Goal: Task Accomplishment & Management: Complete application form

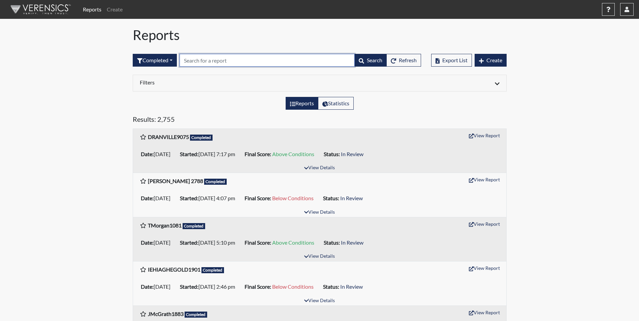
click at [198, 61] on input "text" at bounding box center [266, 60] width 175 height 13
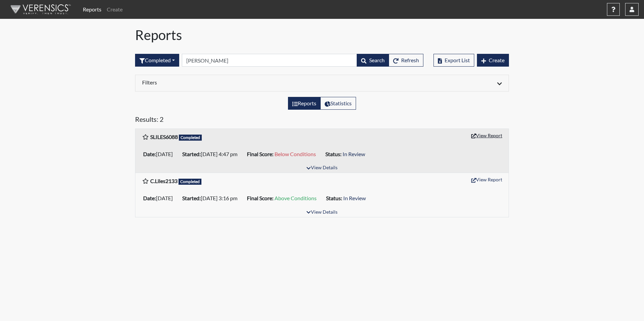
click at [494, 136] on button "View Report" at bounding box center [486, 135] width 37 height 10
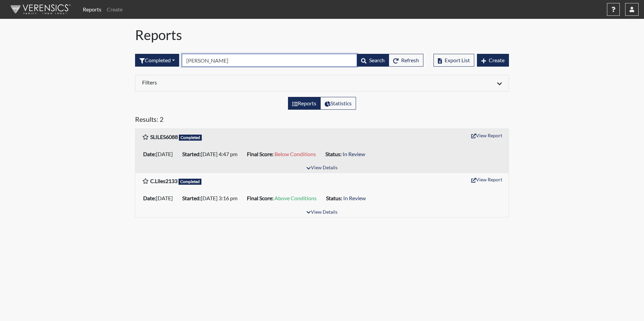
click at [206, 61] on input "liles" at bounding box center [269, 60] width 175 height 13
type input "l"
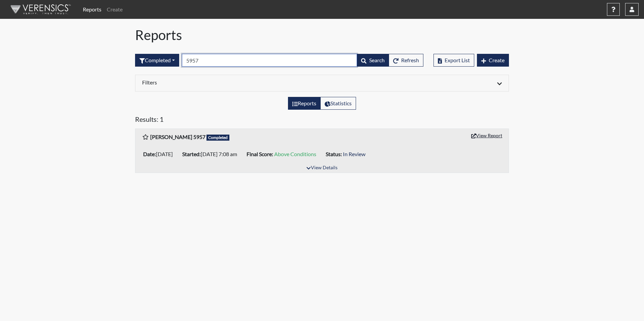
type input "5957"
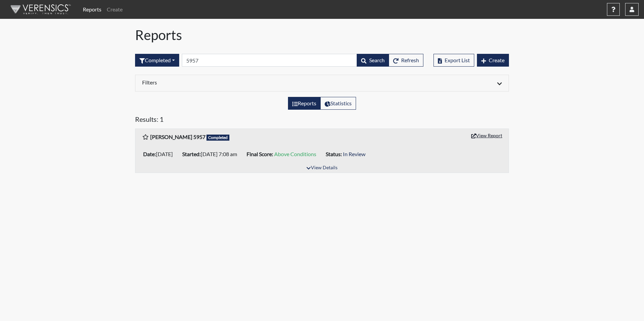
click at [480, 136] on button "View Report" at bounding box center [486, 135] width 37 height 10
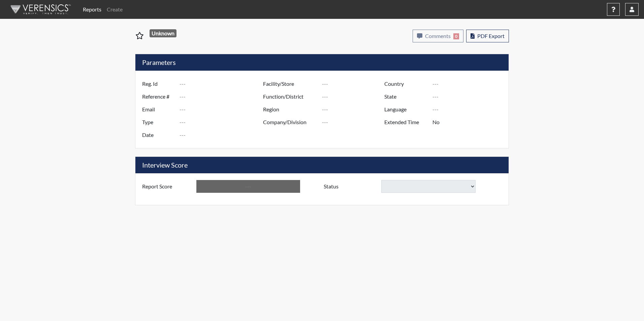
type input "SLILES6088"
type input "48869"
type input "[EMAIL_ADDRESS][PERSON_NAME][DOMAIN_NAME]"
type input "Corrections Pre-Employment"
type input "[DATE]"
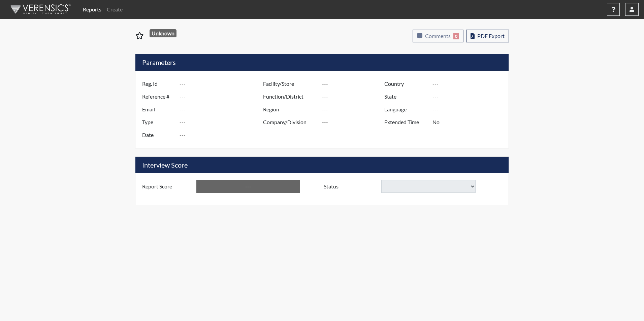
type input "[PERSON_NAME]"
type input "[GEOGRAPHIC_DATA]"
type input "[US_STATE]"
type input "English"
type input "Yes"
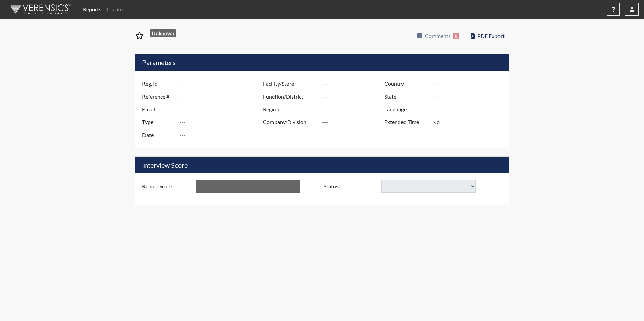
type input "Below Conditions"
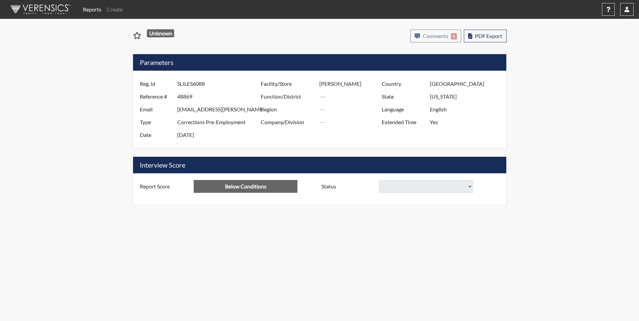
select select
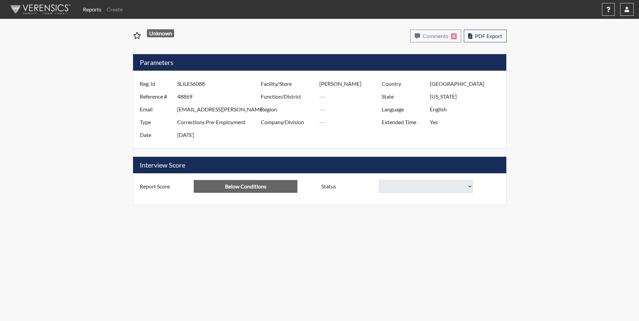
select select
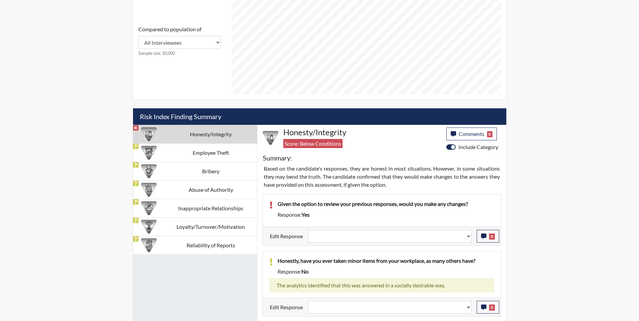
scroll to position [370, 0]
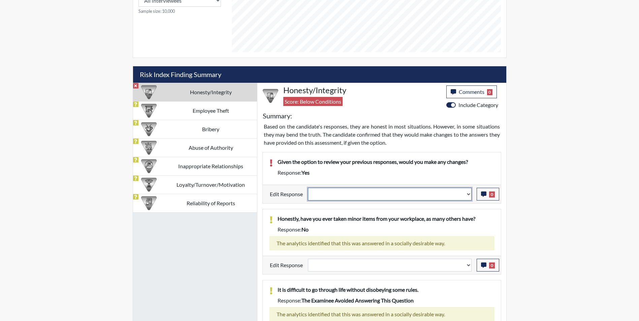
click at [357, 194] on select "Question is not relevant. Results will be updated. Reasonable explanation provi…" at bounding box center [390, 194] width 164 height 13
select select "reasonable-explanation-provided"
click at [308, 188] on select "Question is not relevant. Results will be updated. Reasonable explanation provi…" at bounding box center [390, 194] width 164 height 13
select select
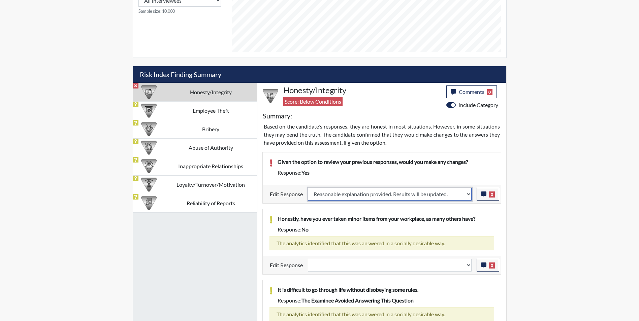
select select
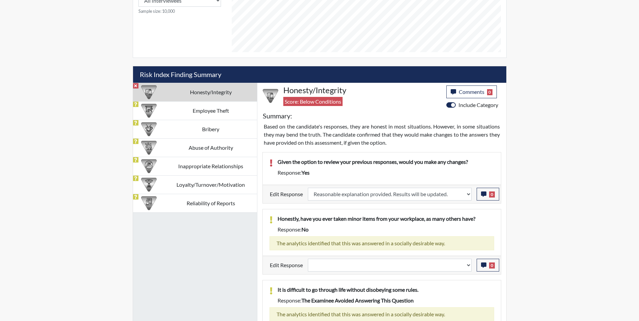
select select
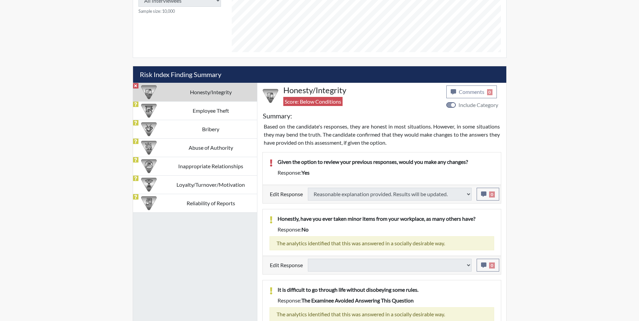
type input "Above Conditions"
select select
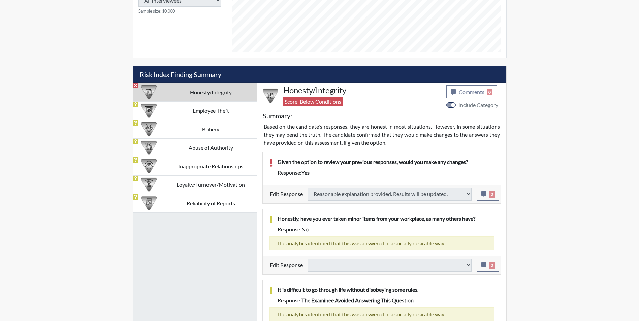
select select
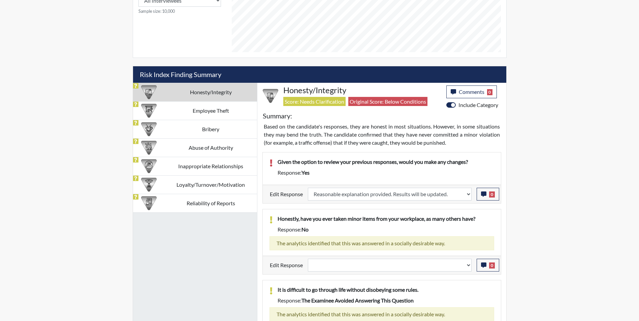
scroll to position [112, 280]
click at [363, 269] on select "Question is not relevant. Results will be updated. Reasonable explanation provi…" at bounding box center [390, 265] width 164 height 13
select select "reasonable-explanation-provided"
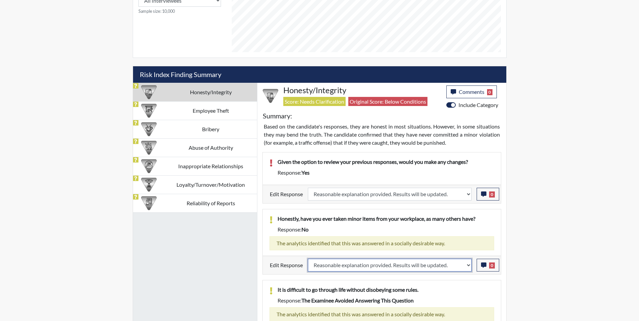
click at [308, 259] on select "Question is not relevant. Results will be updated. Reasonable explanation provi…" at bounding box center [390, 265] width 164 height 13
select select
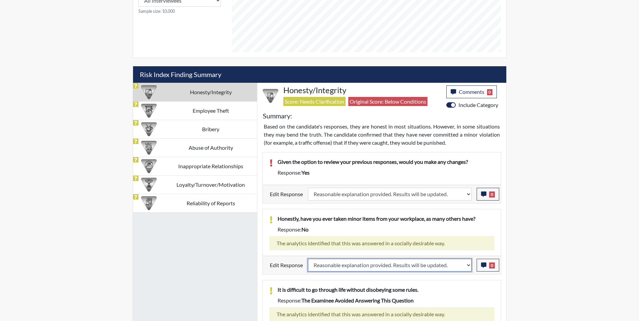
select select
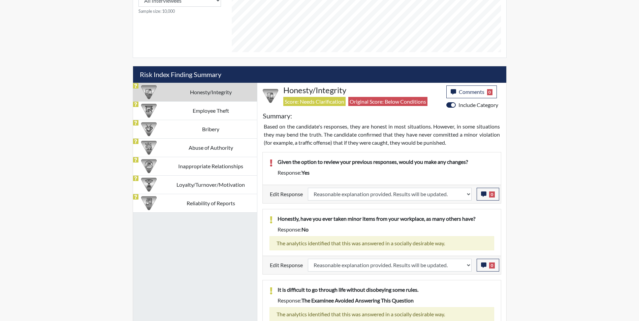
select select
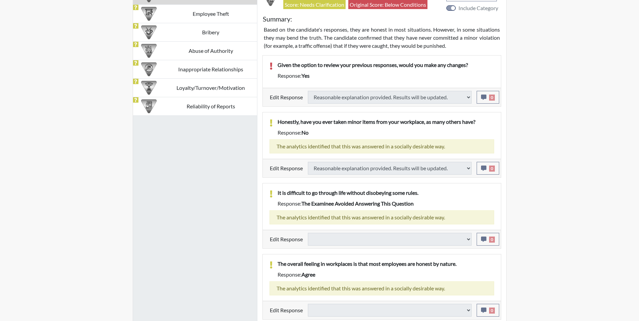
select select
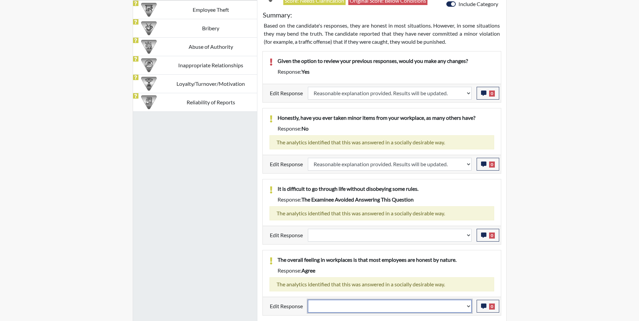
click at [360, 308] on select "Question is not relevant. Results will be updated. Reasonable explanation provi…" at bounding box center [390, 306] width 164 height 13
select select "reasonable-explanation-provided"
click at [308, 300] on select "Question is not relevant. Results will be updated. Reasonable explanation provi…" at bounding box center [390, 306] width 164 height 13
select select
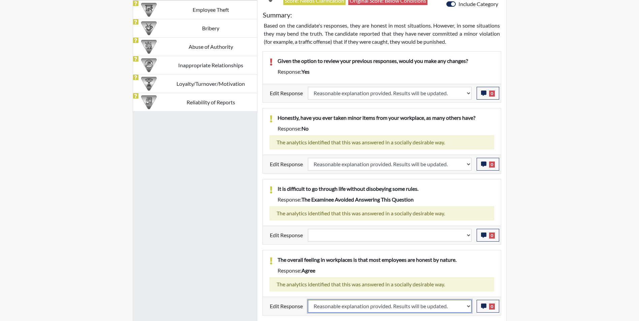
select select
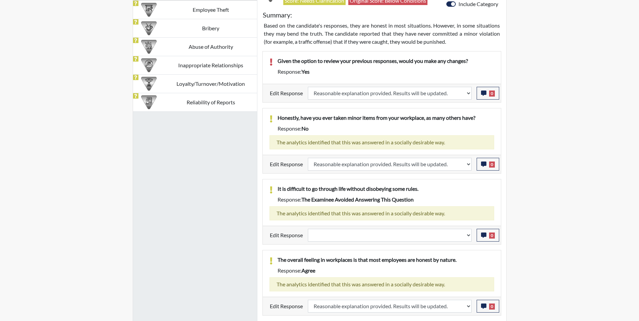
select select
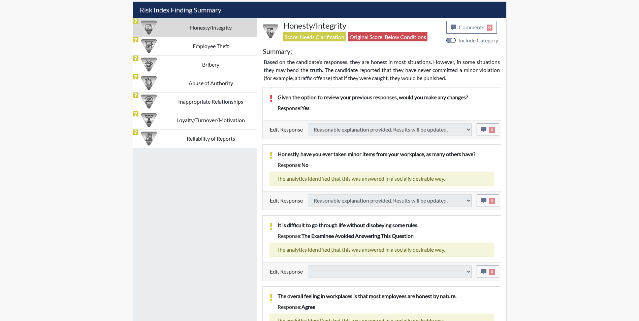
scroll to position [370, 0]
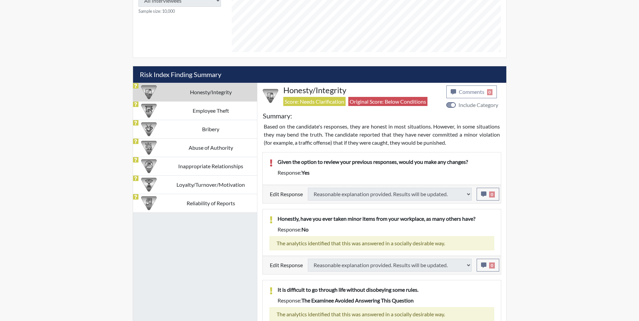
select select
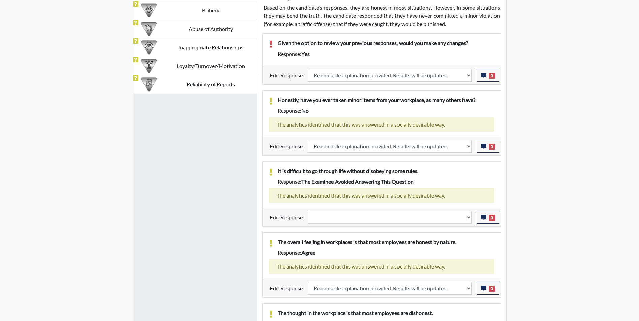
scroll to position [505, 0]
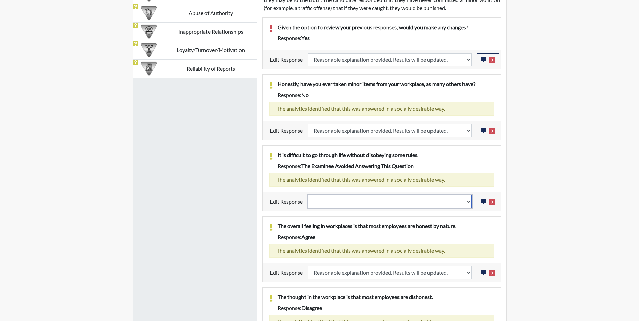
click at [321, 202] on select "Question is not relevant. Results will be updated. Reasonable explanation provi…" at bounding box center [390, 201] width 164 height 13
select select "reasonable-explanation-provided"
click at [308, 195] on select "Question is not relevant. Results will be updated. Reasonable explanation provi…" at bounding box center [390, 201] width 164 height 13
select select
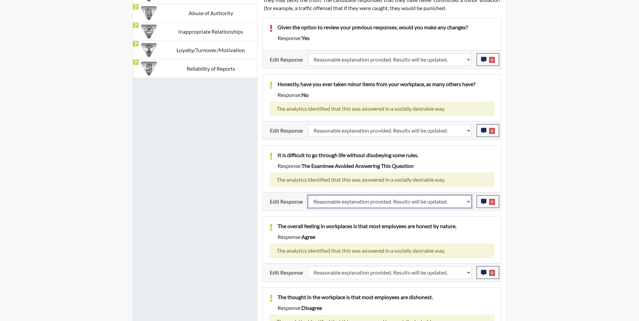
select select
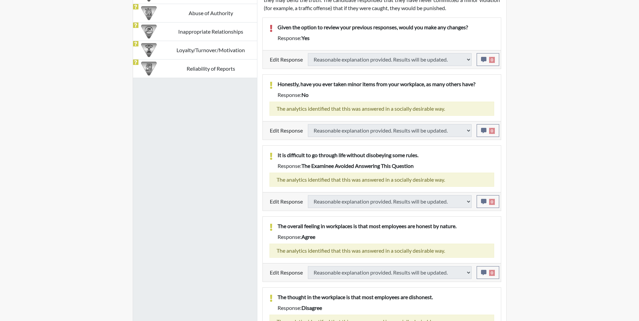
select select
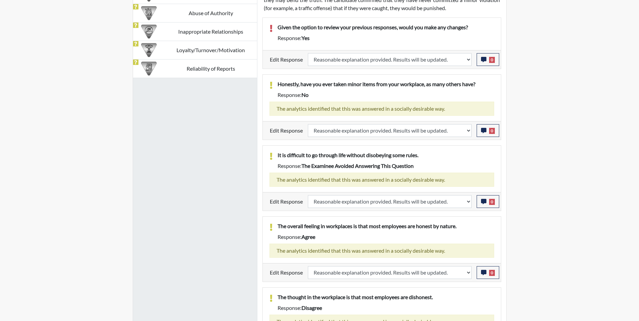
scroll to position [112, 280]
click at [482, 202] on icon "button" at bounding box center [483, 201] width 5 height 5
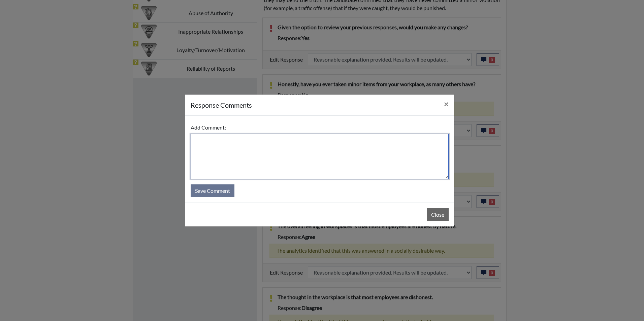
click at [271, 158] on textarea at bounding box center [320, 156] width 258 height 45
type textarea "Applicant agrees"
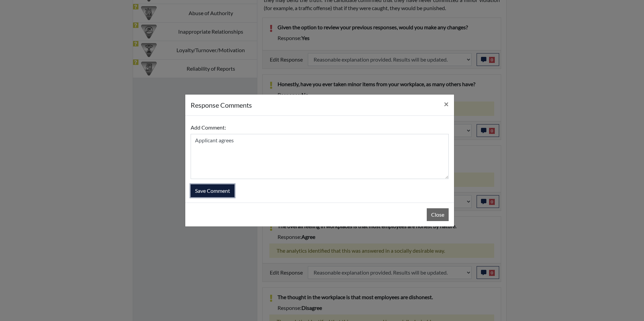
click at [217, 196] on button "Save Comment" at bounding box center [213, 190] width 44 height 13
select select
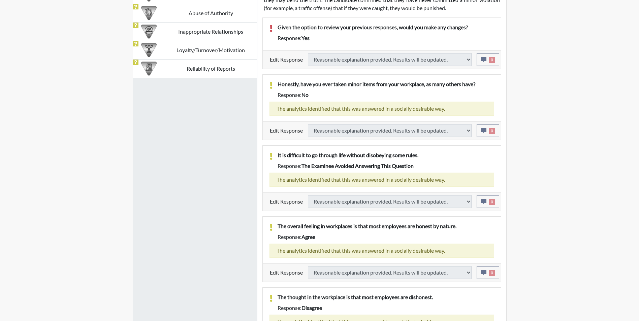
select select
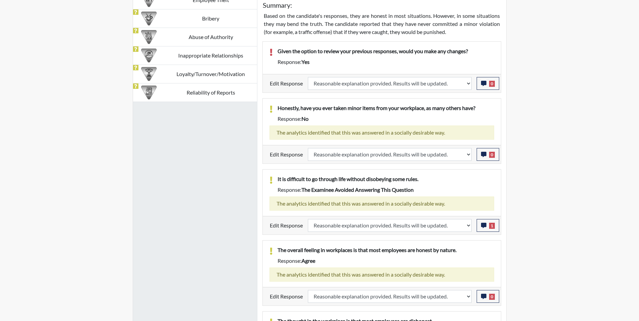
scroll to position [370, 0]
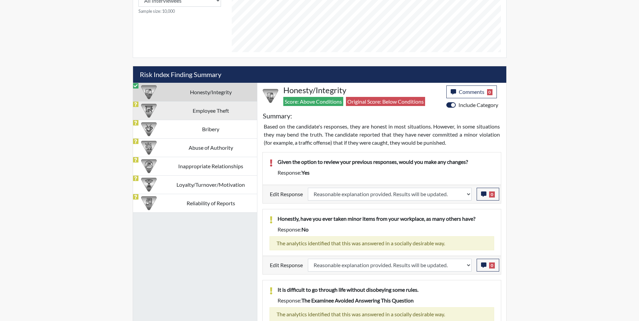
click at [174, 111] on td "Employee Theft" at bounding box center [211, 110] width 92 height 19
select select
select select "reasonable-explanation-provided"
select select
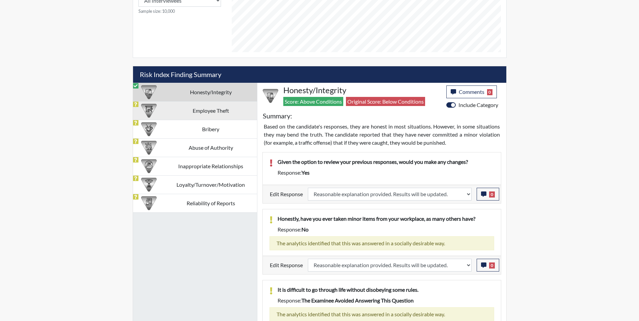
select select
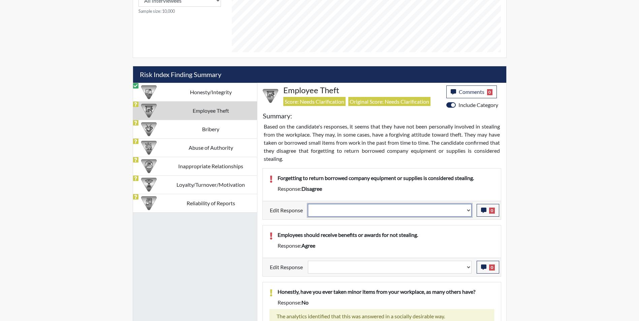
click at [355, 210] on select "Question is not relevant. Results will be updated. Reasonable explanation provi…" at bounding box center [390, 210] width 164 height 13
select select "reasonable-explanation-provided"
click at [308, 204] on select "Question is not relevant. Results will be updated. Reasonable explanation provi…" at bounding box center [390, 210] width 164 height 13
select select
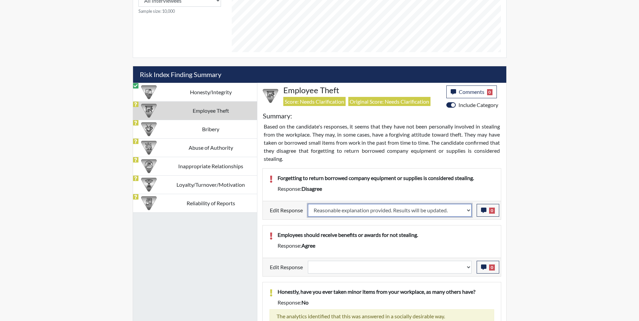
select select
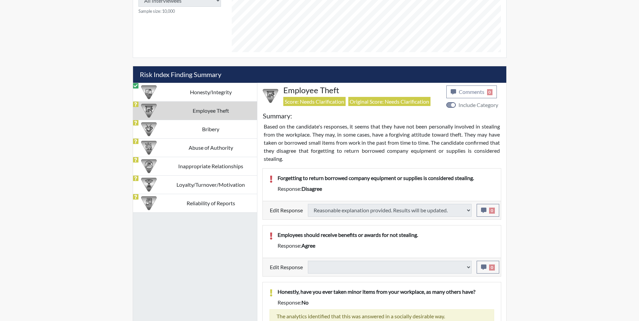
select select
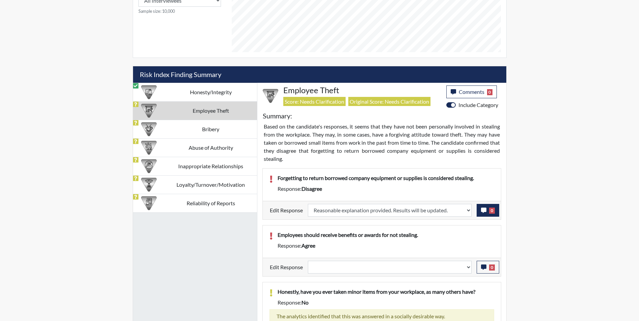
scroll to position [112, 280]
click at [483, 210] on icon "button" at bounding box center [483, 210] width 5 height 5
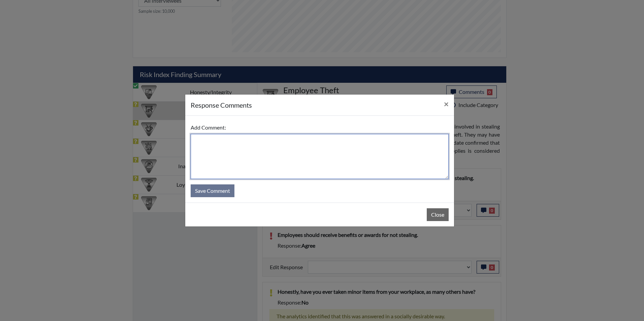
click at [279, 151] on textarea at bounding box center [320, 156] width 258 height 45
type textarea "Applicant agrees"
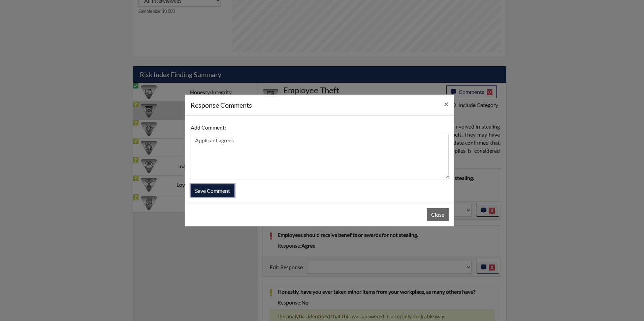
click at [196, 193] on button "Save Comment" at bounding box center [213, 190] width 44 height 13
select select
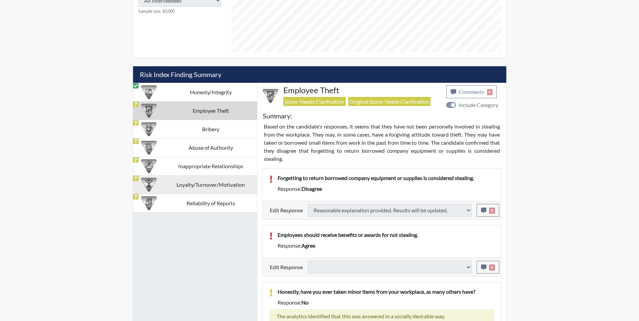
select select
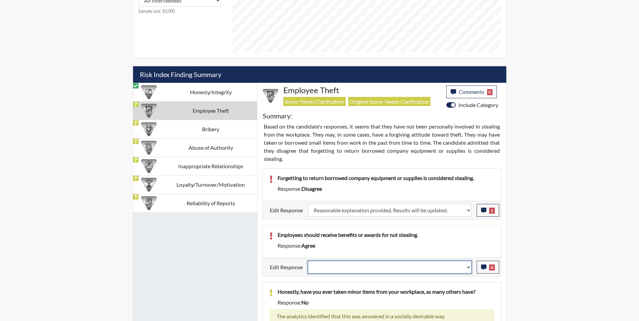
click at [358, 269] on select "Question is not relevant. Results will be updated. Reasonable explanation provi…" at bounding box center [390, 267] width 164 height 13
select select "reasonable-explanation-provided"
click at [308, 261] on select "Question is not relevant. Results will be updated. Reasonable explanation provi…" at bounding box center [390, 267] width 164 height 13
select select
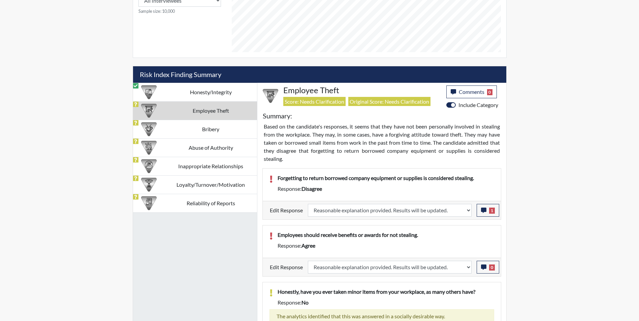
select select
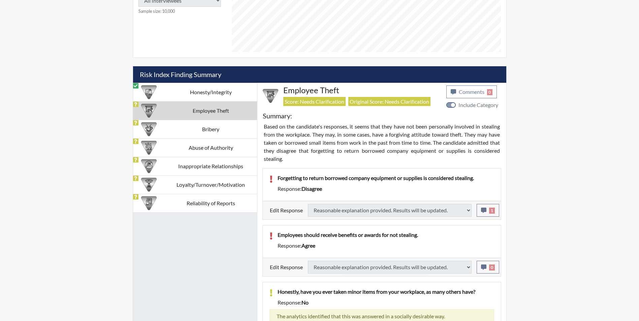
select select
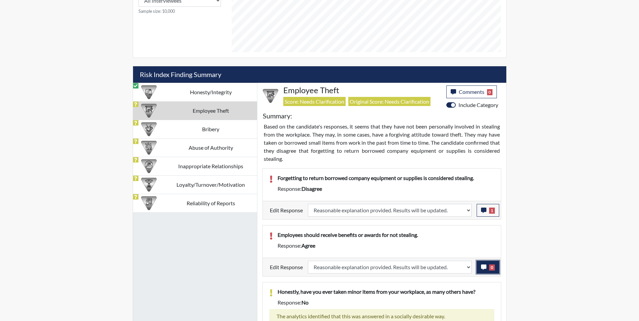
click at [481, 269] on icon "button" at bounding box center [483, 267] width 5 height 5
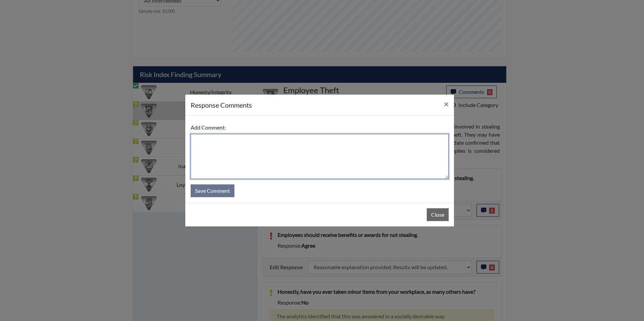
click at [232, 154] on textarea at bounding box center [320, 156] width 258 height 45
type textarea "Applicant disagrees"
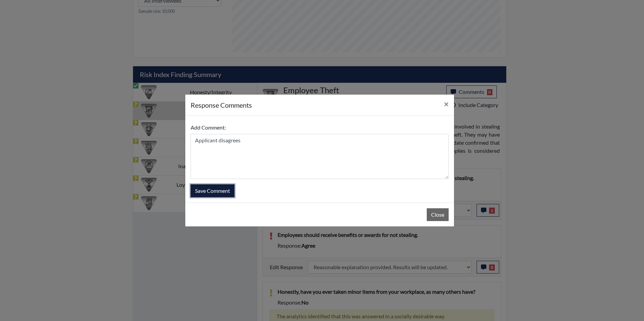
click at [222, 192] on button "Save Comment" at bounding box center [213, 190] width 44 height 13
select select
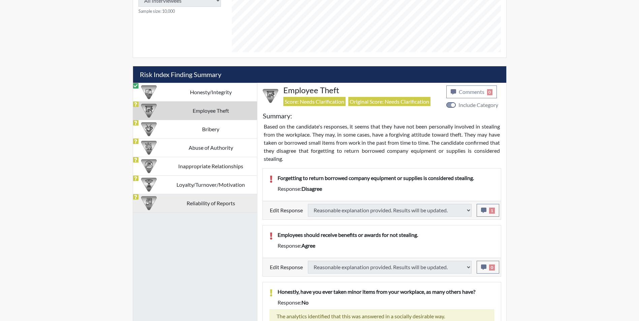
select select
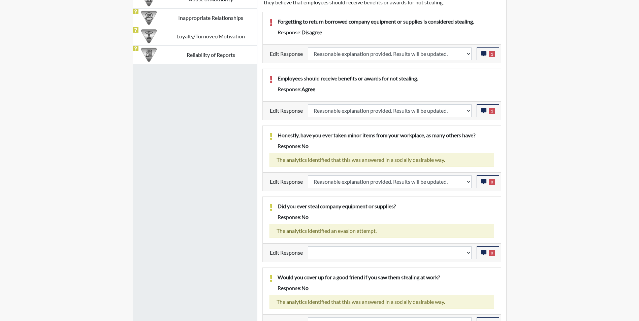
scroll to position [531, 0]
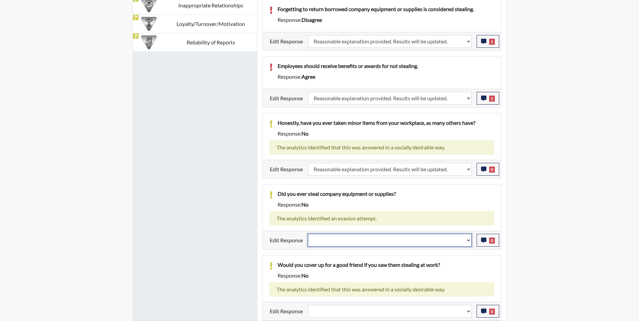
click at [348, 241] on select "Question is not relevant. Results will be updated. Reasonable explanation provi…" at bounding box center [390, 240] width 164 height 13
select select "reasonable-explanation-provided"
click at [308, 234] on select "Question is not relevant. Results will be updated. Reasonable explanation provi…" at bounding box center [390, 240] width 164 height 13
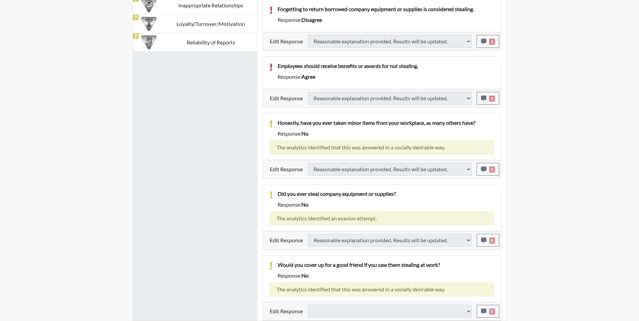
select select
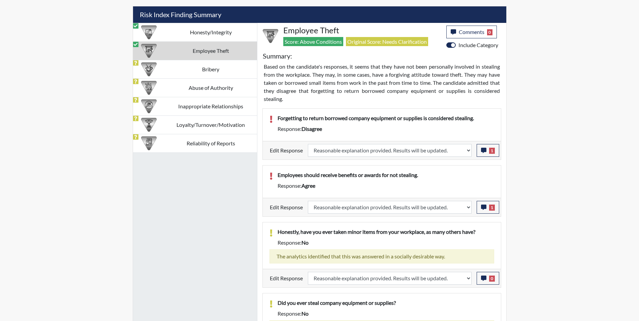
scroll to position [397, 0]
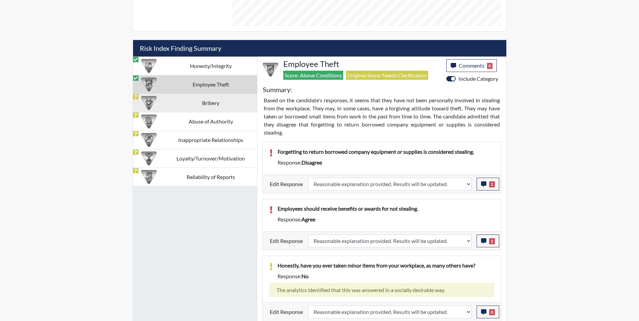
click at [182, 106] on td "Bribery" at bounding box center [211, 103] width 92 height 19
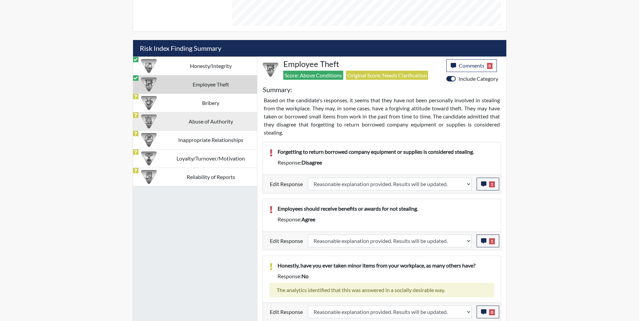
select select
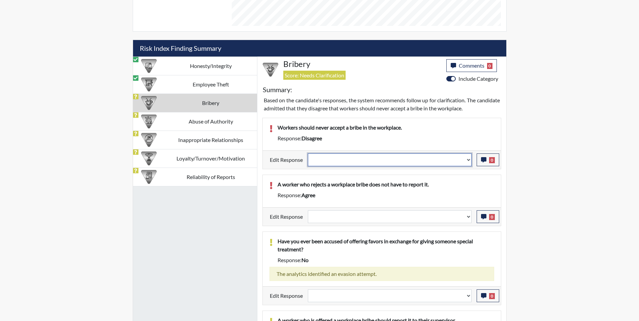
click at [325, 160] on select "Question is not relevant. Results will be updated. Reasonable explanation provi…" at bounding box center [390, 159] width 164 height 13
select select "reasonable-explanation-provided"
click at [308, 153] on select "Question is not relevant. Results will be updated. Reasonable explanation provi…" at bounding box center [390, 159] width 164 height 13
select select
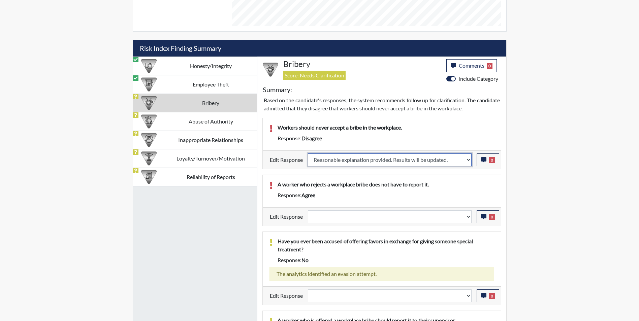
select select
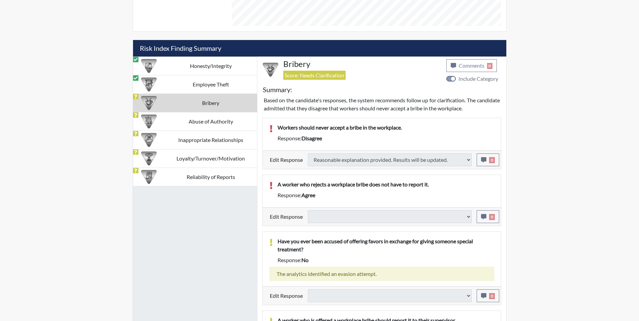
select select
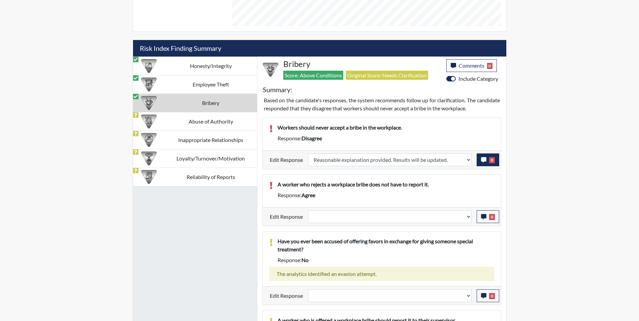
scroll to position [112, 280]
click at [484, 160] on icon "button" at bounding box center [483, 159] width 5 height 5
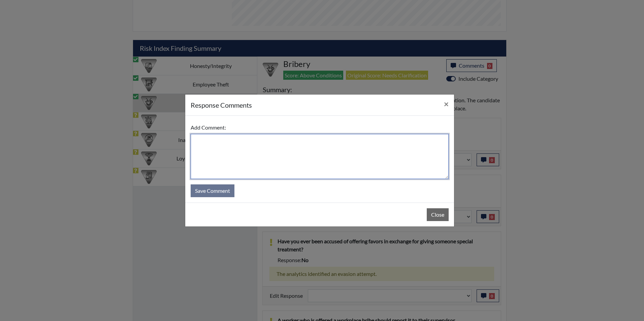
click at [251, 145] on textarea at bounding box center [320, 156] width 258 height 45
type textarea "Applicant agrees"
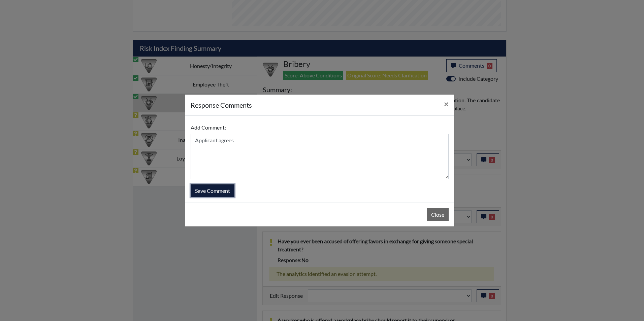
click at [226, 189] on button "Save Comment" at bounding box center [213, 190] width 44 height 13
select select
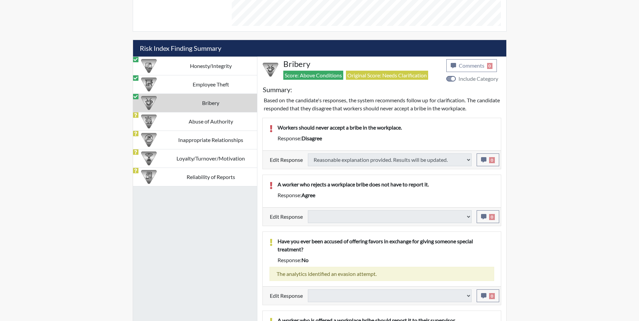
select select
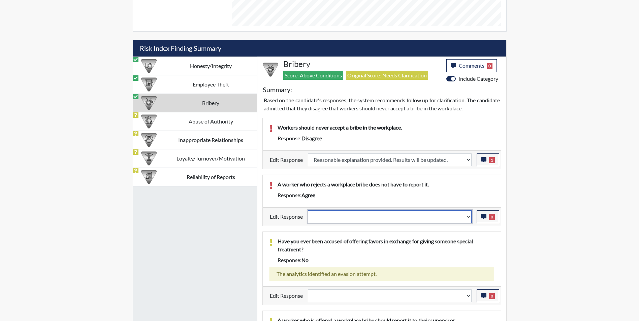
click at [337, 218] on select "Question is not relevant. Results will be updated. Reasonable explanation provi…" at bounding box center [390, 216] width 164 height 13
select select "reasonable-explanation-provided"
click at [308, 210] on select "Question is not relevant. Results will be updated. Reasonable explanation provi…" at bounding box center [390, 216] width 164 height 13
select select
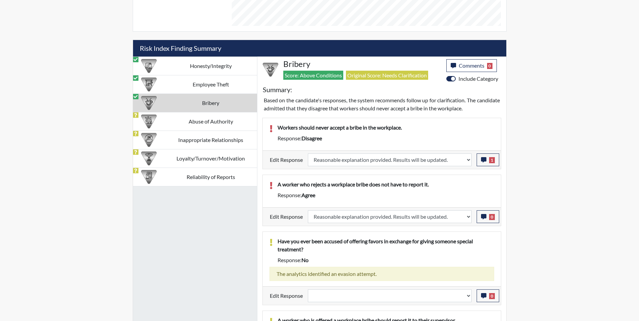
select select
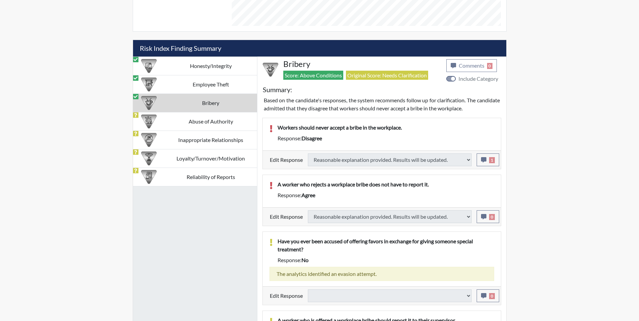
select select
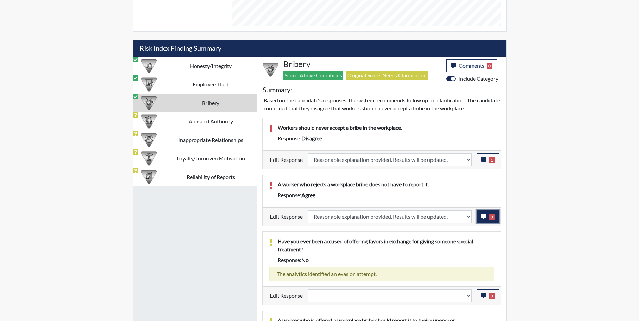
click at [481, 217] on icon "button" at bounding box center [483, 216] width 5 height 5
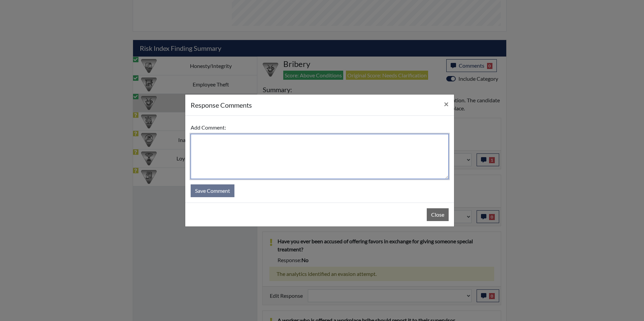
click at [227, 144] on textarea at bounding box center [320, 156] width 258 height 45
type textarea "Applicant disagrees"
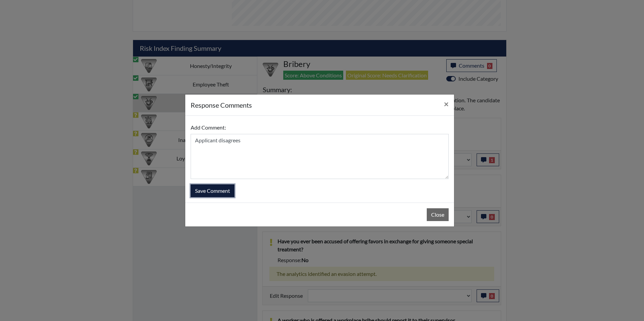
click at [219, 193] on button "Save Comment" at bounding box center [213, 190] width 44 height 13
select select
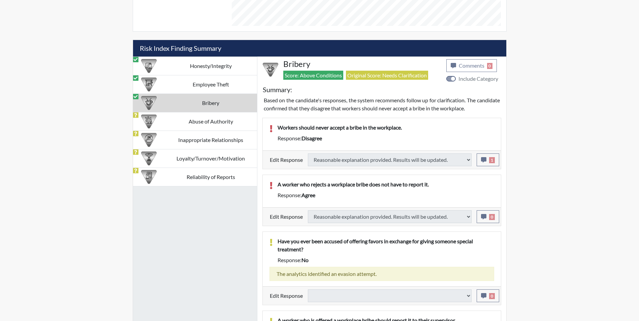
select select
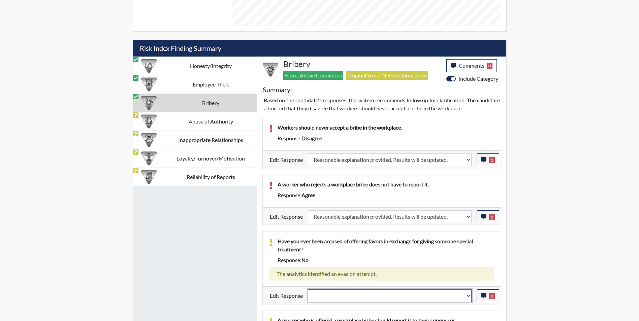
click at [366, 295] on select "Question is not relevant. Results will be updated. Reasonable explanation provi…" at bounding box center [390, 295] width 164 height 13
select select "reasonable-explanation-provided"
click at [308, 289] on select "Question is not relevant. Results will be updated. Reasonable explanation provi…" at bounding box center [390, 295] width 164 height 13
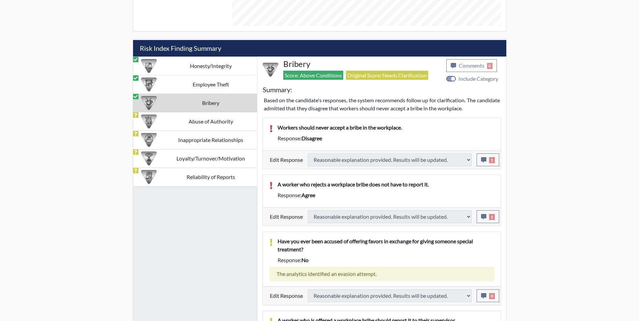
select select
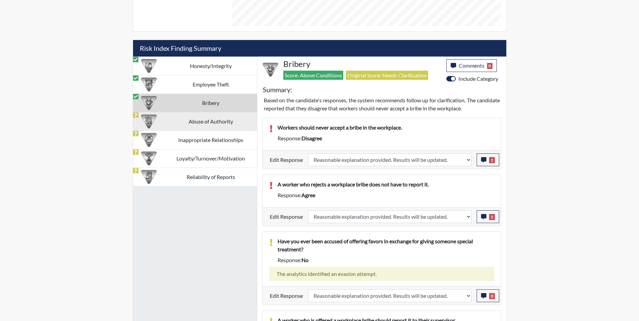
click at [196, 126] on td "Abuse of Authority" at bounding box center [211, 121] width 92 height 19
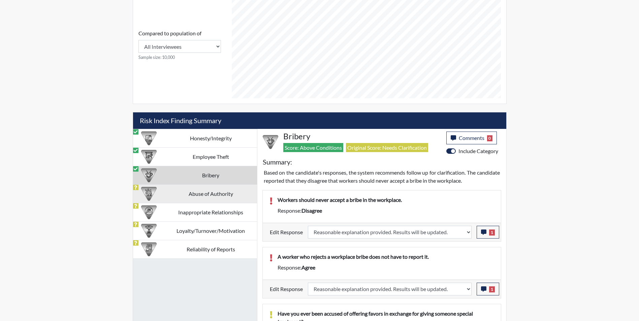
select select
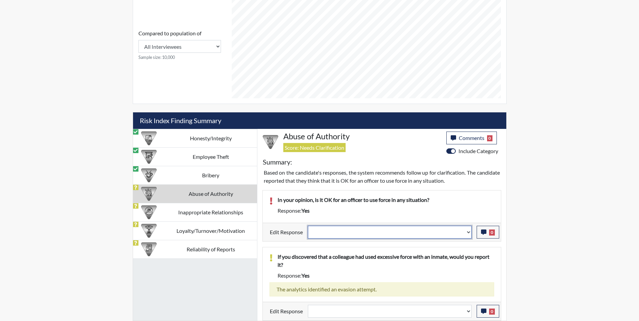
click at [324, 233] on select "Question is not relevant. Results will be updated. Reasonable explanation provi…" at bounding box center [390, 232] width 164 height 13
select select "reasonable-explanation-provided"
click at [308, 226] on select "Question is not relevant. Results will be updated. Reasonable explanation provi…" at bounding box center [390, 232] width 164 height 13
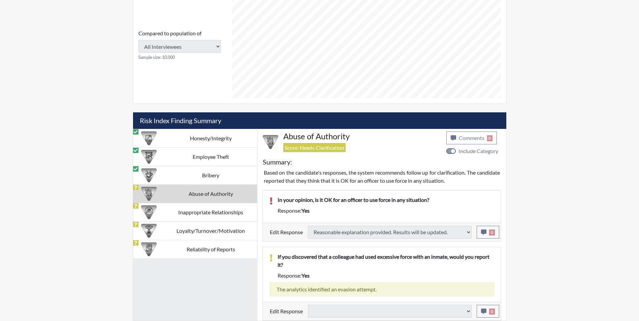
select select
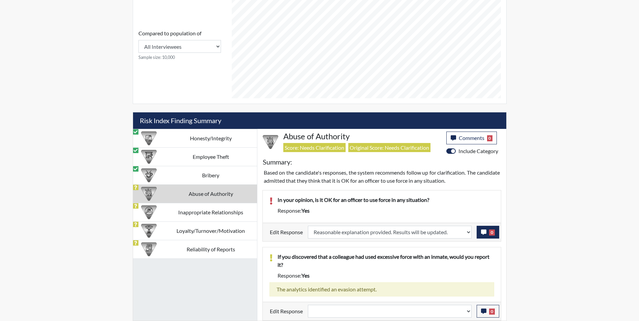
scroll to position [112, 280]
click at [484, 231] on icon "button" at bounding box center [483, 232] width 5 height 5
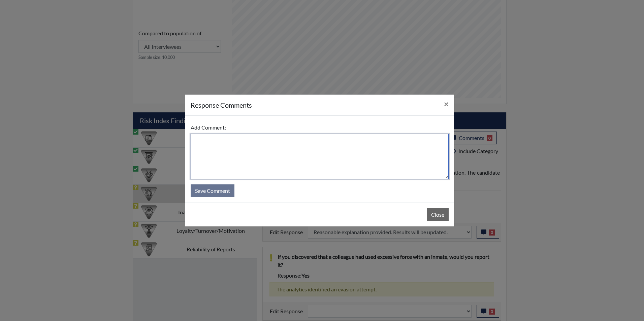
click at [228, 158] on textarea at bounding box center [320, 156] width 258 height 45
type textarea "Applicant answered no"
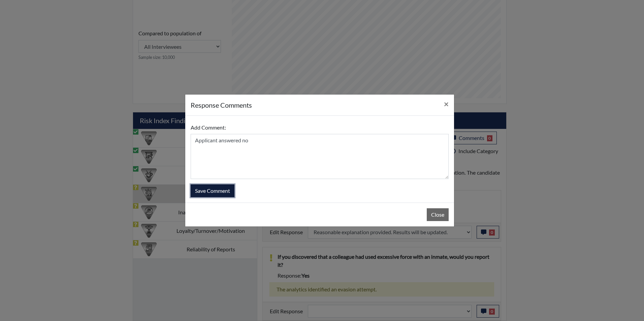
click at [222, 192] on button "Save Comment" at bounding box center [213, 190] width 44 height 13
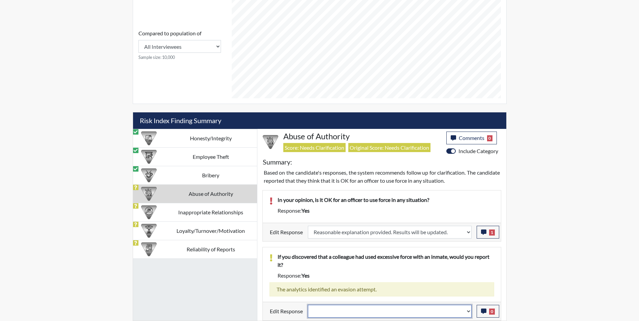
click at [356, 308] on select "Question is not relevant. Results will be updated. Reasonable explanation provi…" at bounding box center [390, 311] width 164 height 13
select select "reasonable-explanation-provided"
click at [308, 305] on select "Question is not relevant. Results will be updated. Reasonable explanation provi…" at bounding box center [390, 311] width 164 height 13
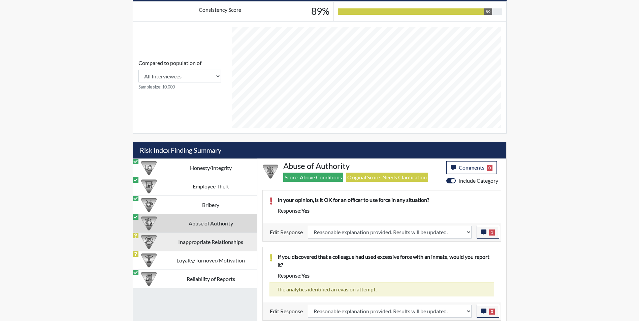
click at [199, 245] on td "Inappropriate Relationships" at bounding box center [211, 242] width 92 height 19
select select
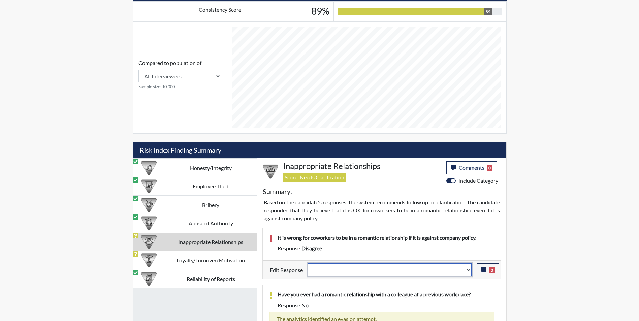
click at [322, 273] on select "Question is not relevant. Results will be updated. Reasonable explanation provi…" at bounding box center [390, 270] width 164 height 13
select select "reasonable-explanation-provided"
click at [308, 264] on select "Question is not relevant. Results will be updated. Reasonable explanation provi…" at bounding box center [390, 270] width 164 height 13
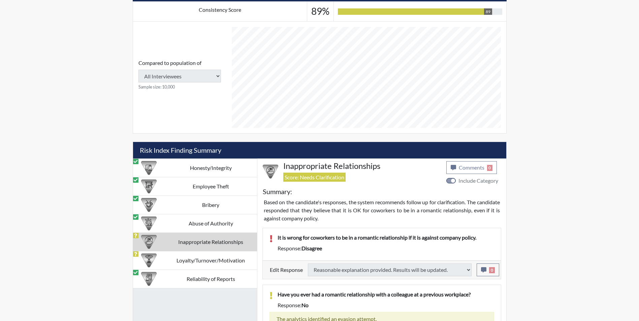
select select
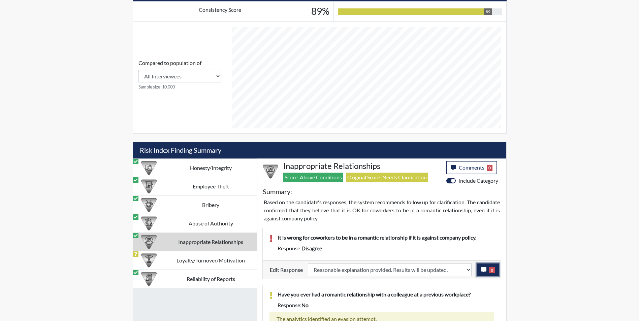
click at [482, 270] on icon "button" at bounding box center [483, 269] width 5 height 5
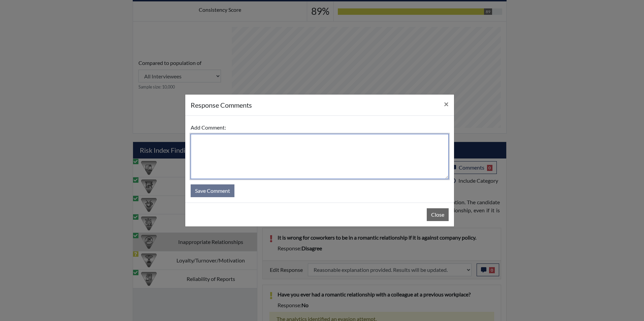
click at [226, 145] on textarea at bounding box center [320, 156] width 258 height 45
type textarea "Applicant agrees"
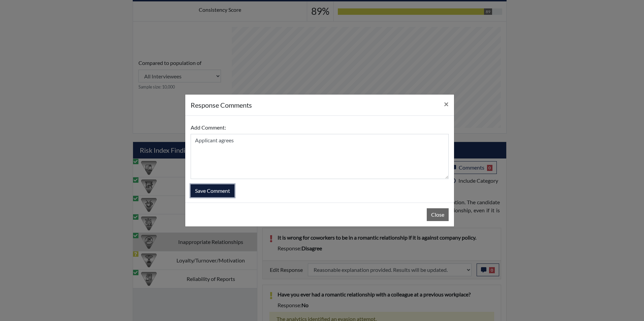
click at [224, 195] on button "Save Comment" at bounding box center [213, 190] width 44 height 13
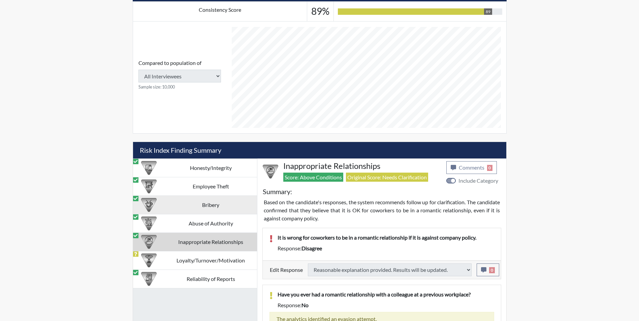
select select
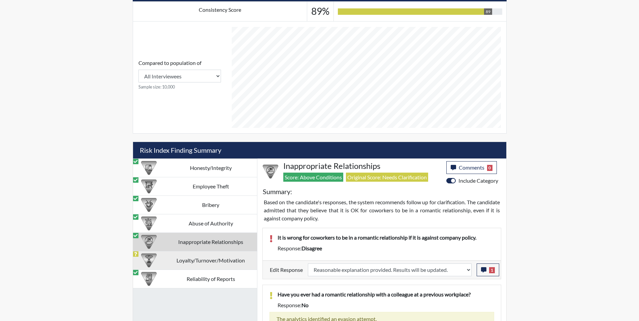
click at [211, 262] on td "Loyalty/Turnover/Motivation" at bounding box center [211, 260] width 92 height 19
select select
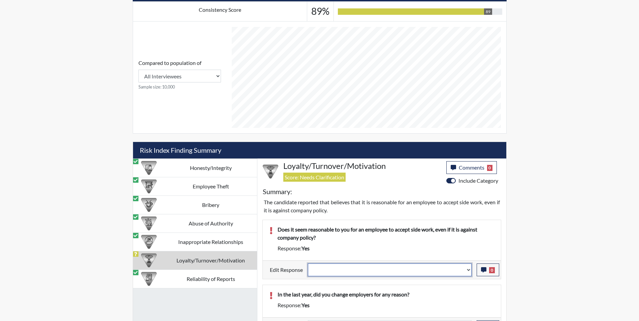
drag, startPoint x: 337, startPoint y: 272, endPoint x: 337, endPoint y: 276, distance: 3.7
click at [337, 272] on select "Question is not relevant. Results will be updated. Reasonable explanation provi…" at bounding box center [390, 270] width 164 height 13
select select "reasonable-explanation-provided"
click at [308, 264] on select "Question is not relevant. Results will be updated. Reasonable explanation provi…" at bounding box center [390, 270] width 164 height 13
select select
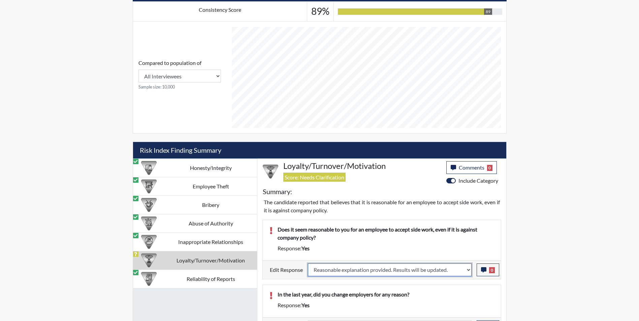
select select
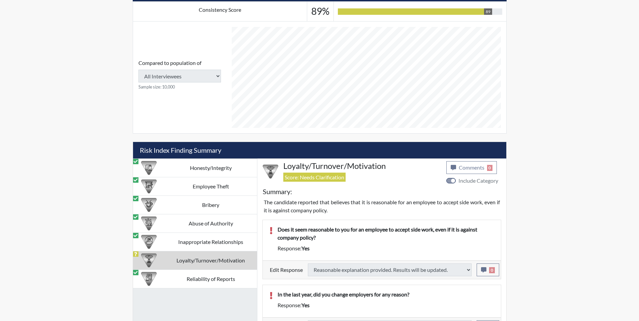
select select
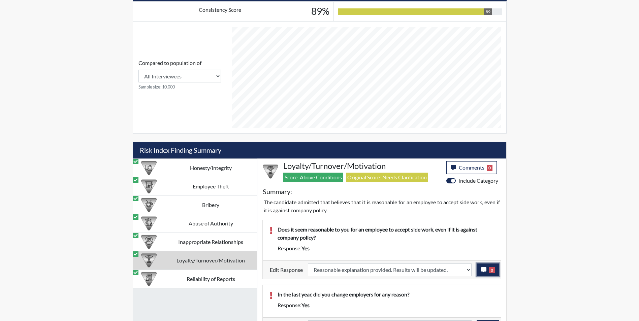
click at [481, 270] on icon "button" at bounding box center [483, 269] width 5 height 5
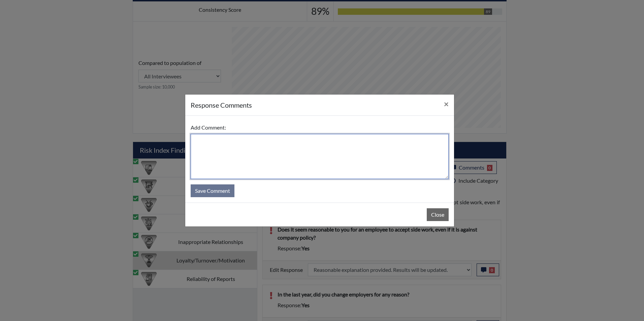
click at [242, 166] on textarea at bounding box center [320, 156] width 258 height 45
type textarea "Applicant answered no"
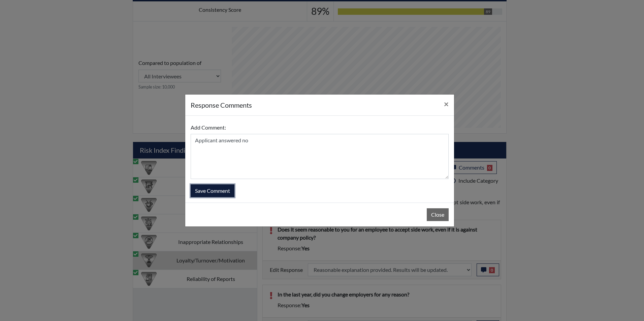
click at [230, 191] on button "Save Comment" at bounding box center [213, 190] width 44 height 13
select select
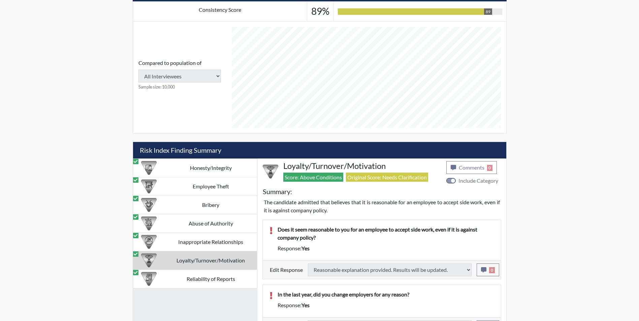
select select
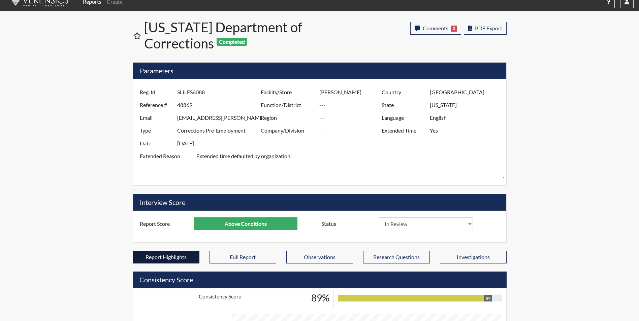
scroll to position [0, 0]
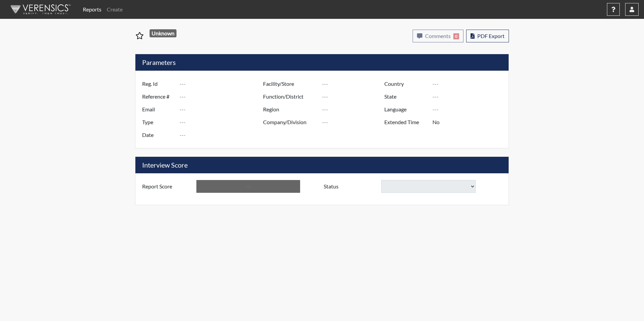
type input "[PERSON_NAME] 5957"
type input "50877"
type input "[EMAIL_ADDRESS][DOMAIN_NAME]"
type input "Corrections Pre-Employment"
type input "[DATE]"
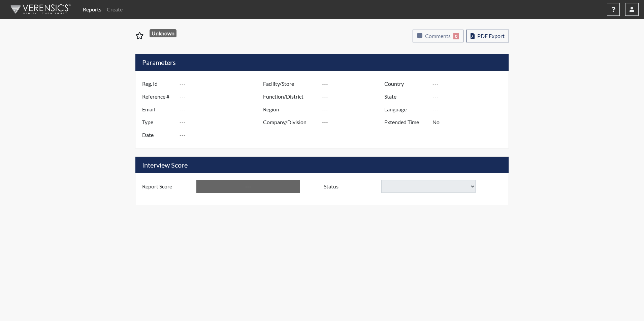
type input "[PERSON_NAME]"
type input "[GEOGRAPHIC_DATA]"
type input "[US_STATE]"
type input "English"
type input "Yes"
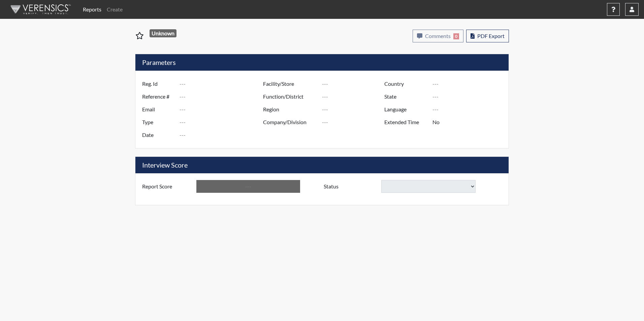
type input "Above Conditions"
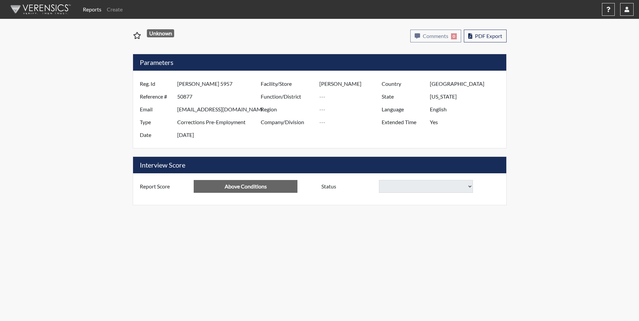
select select "reasonable-explanation-provided"
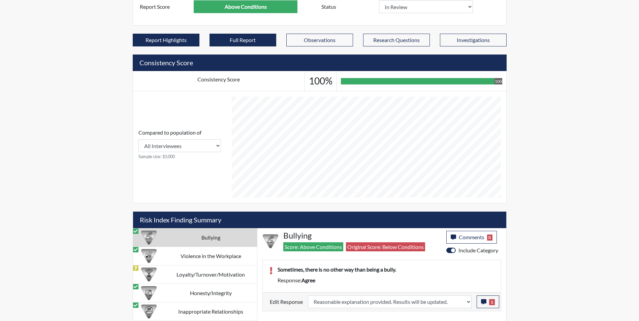
scroll to position [225, 0]
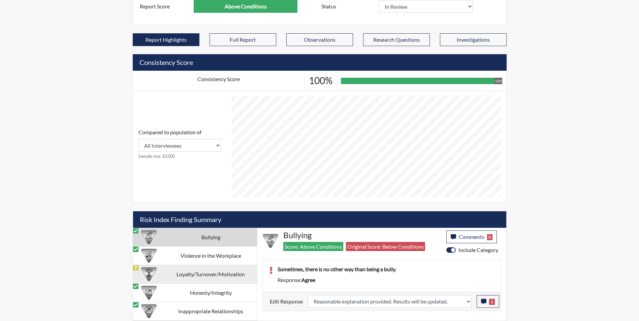
click at [190, 275] on td "Loyalty/Turnover/Motivation" at bounding box center [211, 274] width 92 height 19
select select "reasonable-explanation-provided"
select select
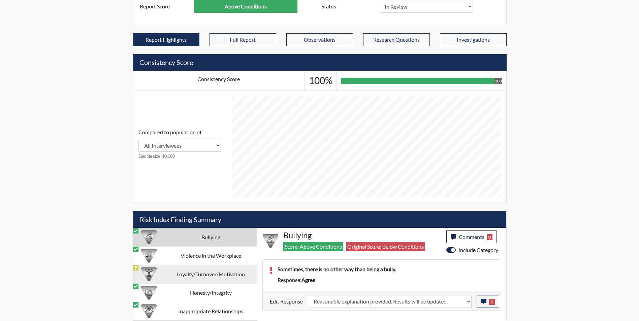
select select
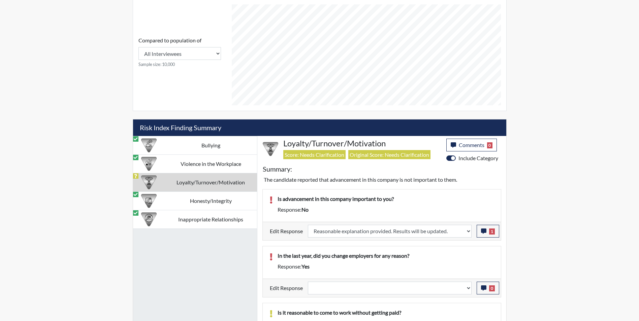
scroll to position [326, 0]
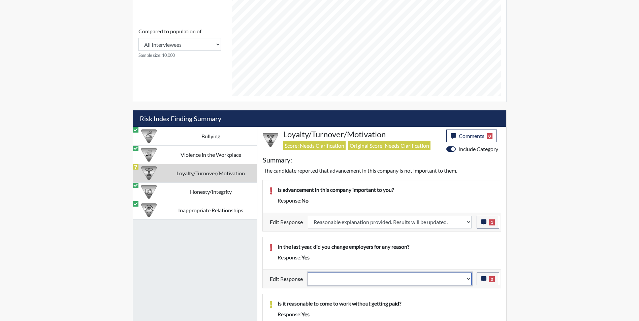
drag, startPoint x: 360, startPoint y: 279, endPoint x: 356, endPoint y: 283, distance: 5.0
click at [360, 279] on select "Question is not relevant. Results will be updated. Reasonable explanation provi…" at bounding box center [390, 279] width 164 height 13
select select "reasonable-explanation-provided"
click at [308, 273] on select "Question is not relevant. Results will be updated. Reasonable explanation provi…" at bounding box center [390, 279] width 164 height 13
select select
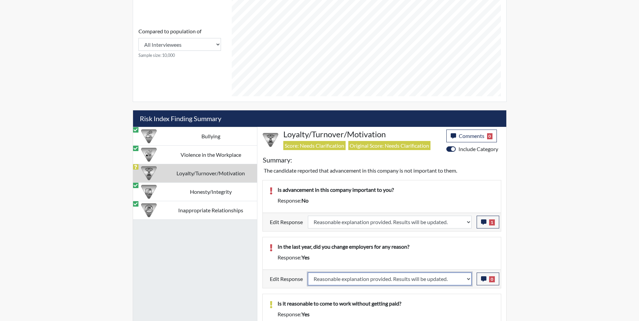
select select
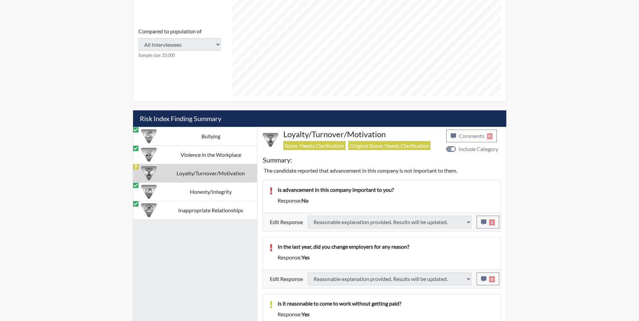
select select
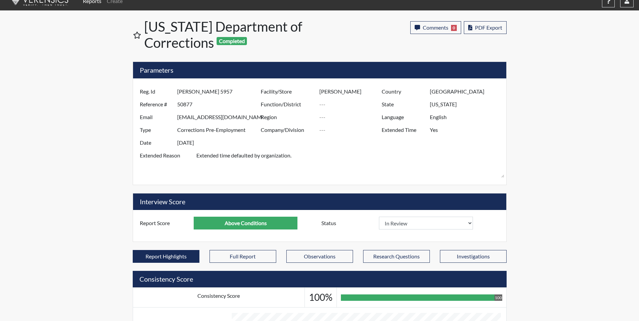
scroll to position [0, 0]
